Goal: Information Seeking & Learning: Check status

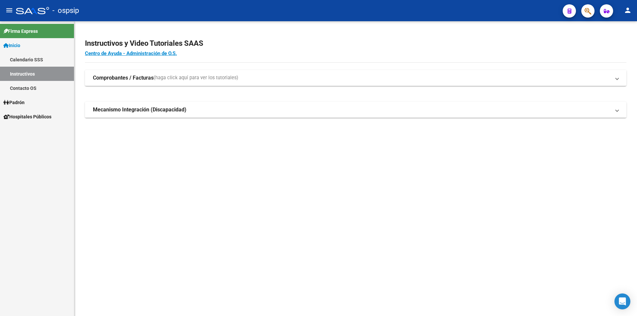
click at [21, 101] on span "Padrón" at bounding box center [13, 102] width 21 height 7
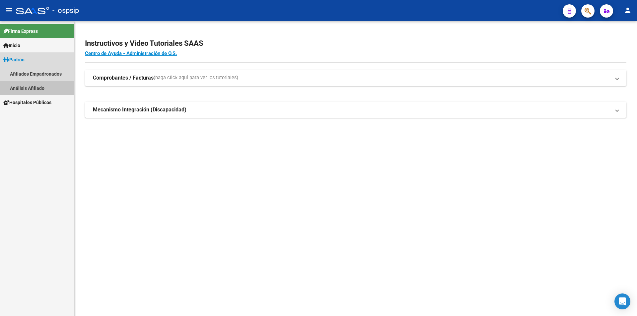
click at [47, 85] on link "Análisis Afiliado" at bounding box center [37, 88] width 74 height 14
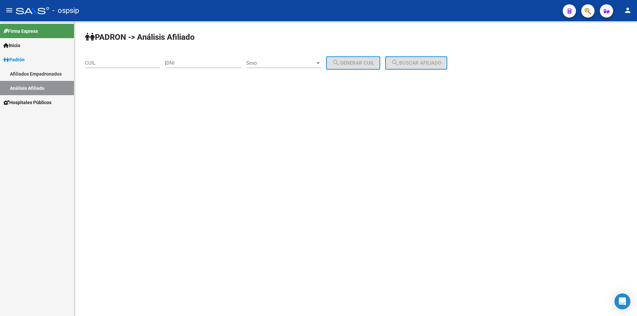
click at [282, 59] on div "Sexo Sexo" at bounding box center [283, 61] width 75 height 14
click at [276, 66] on span "Masculino" at bounding box center [290, 63] width 75 height 15
click at [202, 61] on input "DNI" at bounding box center [203, 63] width 75 height 6
type input "36662903"
click at [359, 62] on span "search Generar CUIL" at bounding box center [353, 63] width 42 height 6
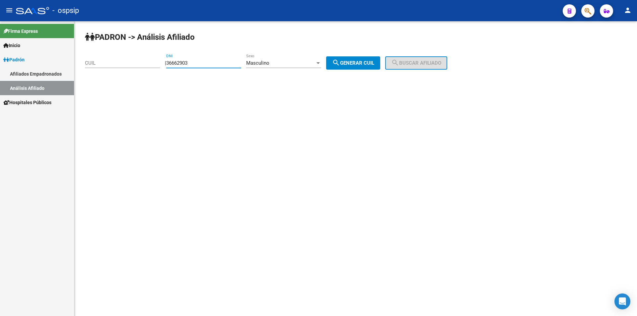
type input "20-36662903-4"
click at [419, 60] on button "search Buscar afiliado" at bounding box center [416, 62] width 62 height 13
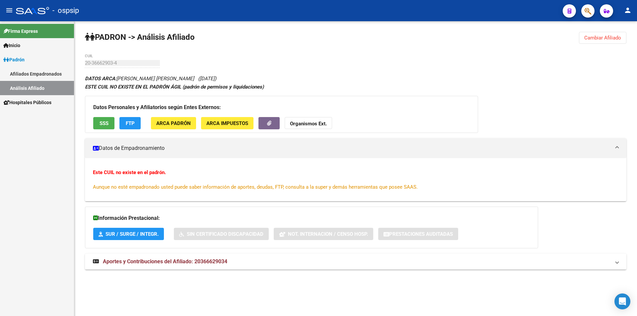
click at [601, 37] on span "Cambiar Afiliado" at bounding box center [602, 38] width 37 height 6
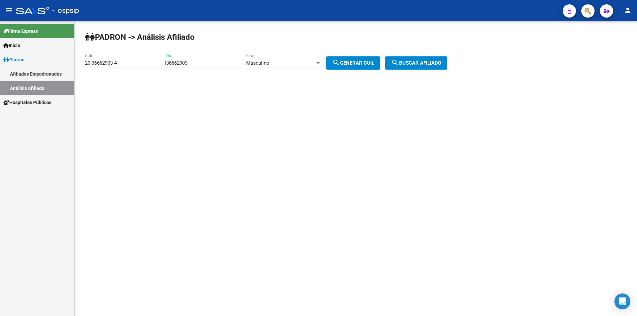
drag, startPoint x: 208, startPoint y: 61, endPoint x: 118, endPoint y: 60, distance: 89.2
click at [118, 61] on app-analisis-afiliado "[PERSON_NAME] -> Análisis Afiliado 20-36662903-4 CUIL | 36662903 DNI Masculino …" at bounding box center [268, 63] width 367 height 6
drag, startPoint x: 143, startPoint y: 61, endPoint x: 63, endPoint y: 59, distance: 80.3
click at [63, 59] on mat-sidenav-container "Firma Express Inicio Calendario SSS Instructivos Contacto OS [PERSON_NAME] Afil…" at bounding box center [318, 168] width 637 height 295
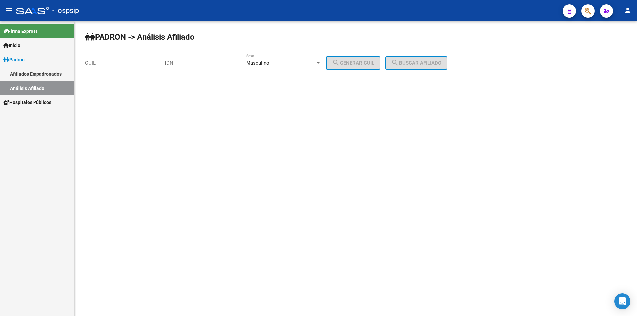
click at [225, 59] on div "DNI" at bounding box center [203, 61] width 75 height 14
type input "38930495"
click at [374, 64] on span "search Generar CUIL" at bounding box center [353, 63] width 42 height 6
type input "20-38930495-7"
click at [415, 63] on span "search Buscar afiliado" at bounding box center [416, 63] width 50 height 6
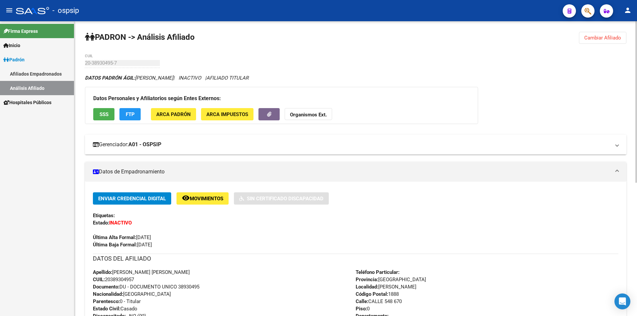
click at [177, 144] on mat-panel-title "Gerenciador: A01 - OSPSIP" at bounding box center [351, 144] width 517 height 7
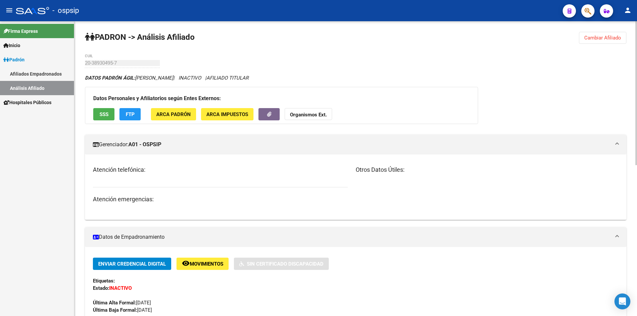
click at [192, 144] on mat-panel-title "Gerenciador: A01 - OSPSIP" at bounding box center [351, 144] width 517 height 7
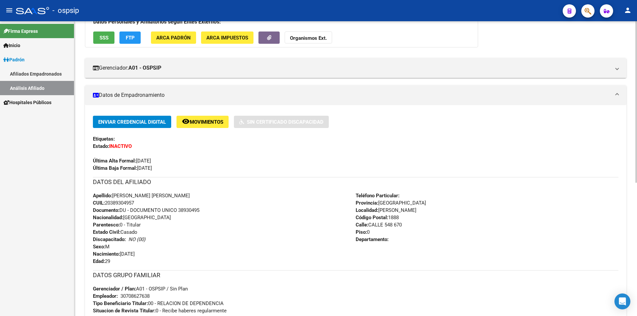
scroll to position [99, 0]
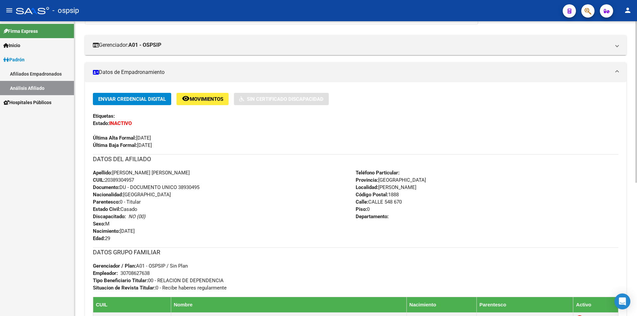
drag, startPoint x: 100, startPoint y: 138, endPoint x: 172, endPoint y: 141, distance: 72.4
click at [172, 141] on div "Última Alta Formal: [DATE]" at bounding box center [355, 134] width 525 height 15
click at [172, 140] on div "Última Alta Formal: [DATE]" at bounding box center [355, 134] width 525 height 15
click at [171, 137] on div "Última Alta Formal: [DATE]" at bounding box center [355, 134] width 525 height 15
drag, startPoint x: 113, startPoint y: 171, endPoint x: 178, endPoint y: 173, distance: 64.7
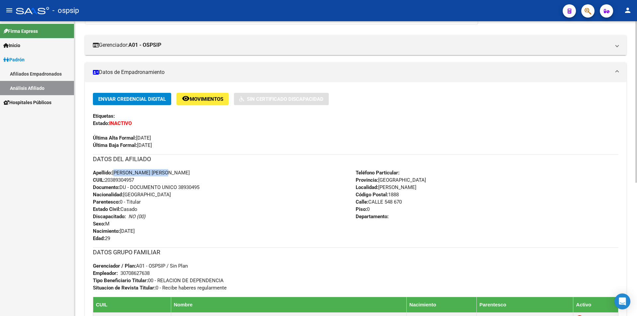
click at [178, 173] on div "Apellido: [PERSON_NAME] [PERSON_NAME] CUIL: 20389304957 Documento: DU - DOCUMEN…" at bounding box center [224, 205] width 263 height 73
click at [164, 170] on span "Apellido: [PERSON_NAME] [PERSON_NAME]" at bounding box center [141, 173] width 97 height 6
drag, startPoint x: 115, startPoint y: 171, endPoint x: 169, endPoint y: 169, distance: 54.4
click at [169, 169] on div "Apellido: [PERSON_NAME] [PERSON_NAME] CUIL: 20389304957 Documento: DU - DOCUMEN…" at bounding box center [224, 205] width 263 height 73
click at [166, 170] on span "Apellido: [PERSON_NAME] [PERSON_NAME]" at bounding box center [141, 173] width 97 height 6
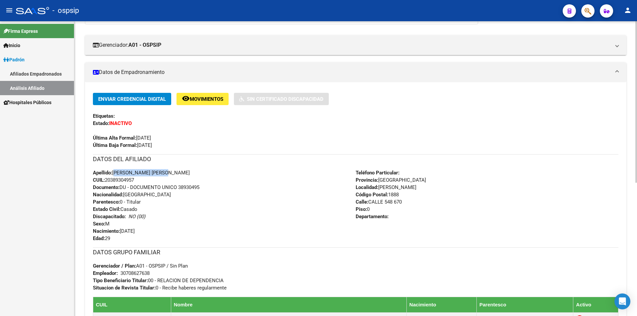
click at [168, 170] on div "Apellido: [PERSON_NAME] [PERSON_NAME] CUIL: 20389304957 Documento: DU - DOCUMEN…" at bounding box center [224, 205] width 263 height 73
click at [161, 172] on span "Apellido: [PERSON_NAME] [PERSON_NAME]" at bounding box center [141, 173] width 97 height 6
drag, startPoint x: 114, startPoint y: 170, endPoint x: 171, endPoint y: 172, distance: 57.1
click at [171, 172] on div "Apellido: [PERSON_NAME] [PERSON_NAME] CUIL: 20389304957 Documento: DU - DOCUMEN…" at bounding box center [224, 205] width 263 height 73
click at [164, 172] on span "Apellido: [PERSON_NAME] [PERSON_NAME]" at bounding box center [141, 173] width 97 height 6
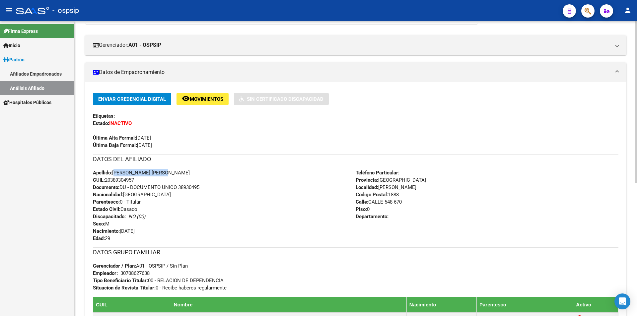
drag, startPoint x: 167, startPoint y: 171, endPoint x: 114, endPoint y: 171, distance: 52.7
click at [114, 171] on span "Apellido: [PERSON_NAME] [PERSON_NAME]" at bounding box center [141, 173] width 97 height 6
click at [127, 170] on span "Apellido: [PERSON_NAME] [PERSON_NAME]" at bounding box center [141, 173] width 97 height 6
drag, startPoint x: 113, startPoint y: 172, endPoint x: 167, endPoint y: 172, distance: 53.4
click at [167, 172] on span "Apellido: [PERSON_NAME] [PERSON_NAME]" at bounding box center [141, 173] width 97 height 6
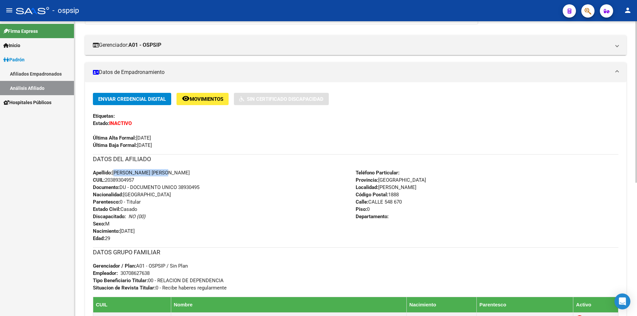
click at [160, 170] on span "Apellido: [PERSON_NAME] [PERSON_NAME]" at bounding box center [141, 173] width 97 height 6
